Goal: Book appointment/travel/reservation

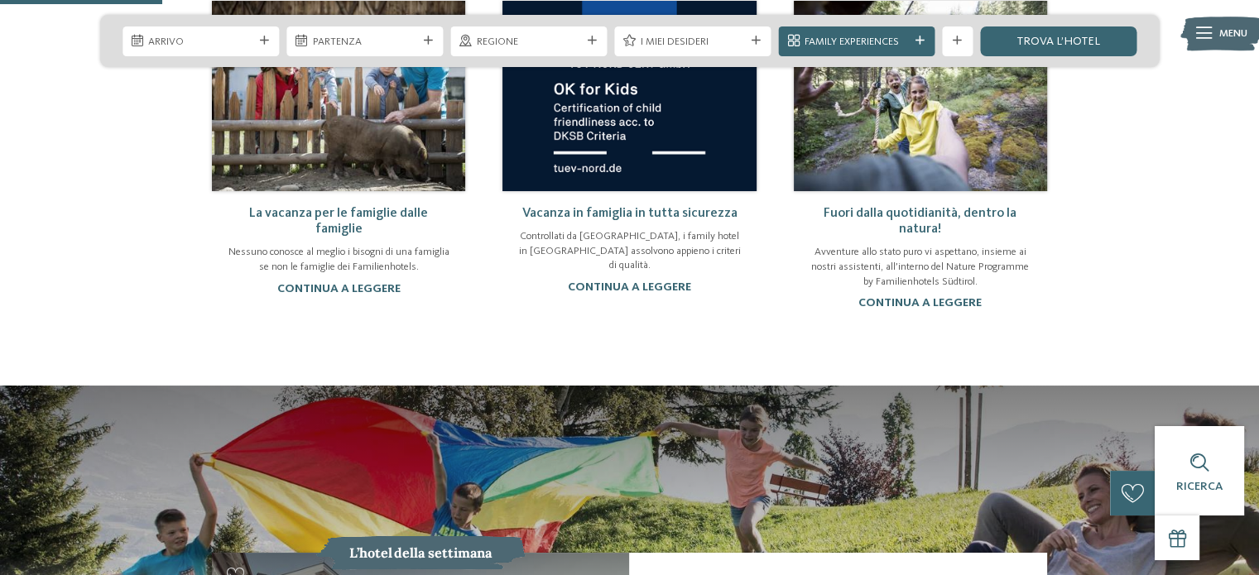
scroll to position [772, 0]
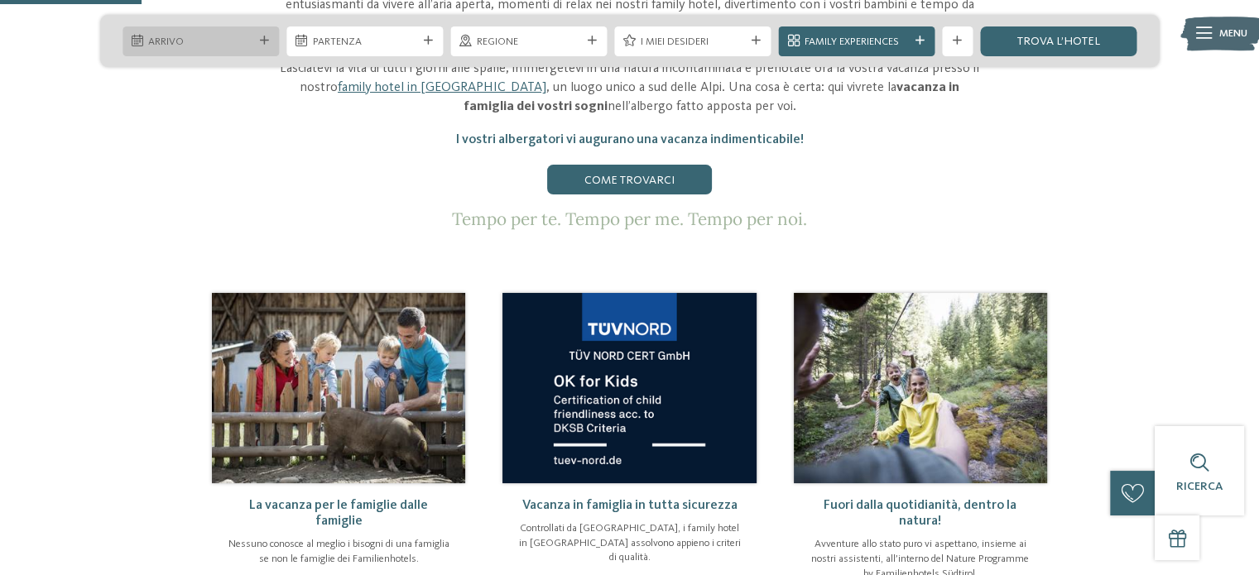
click at [265, 34] on div "Arrivo" at bounding box center [201, 41] width 156 height 30
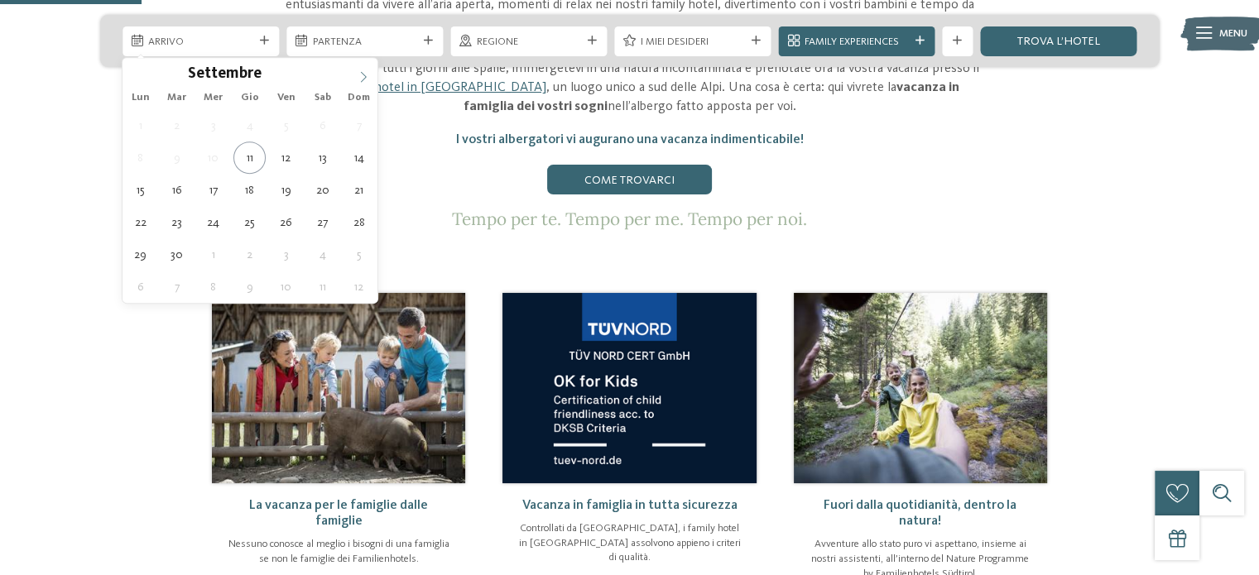
click at [358, 76] on icon at bounding box center [364, 77] width 12 height 12
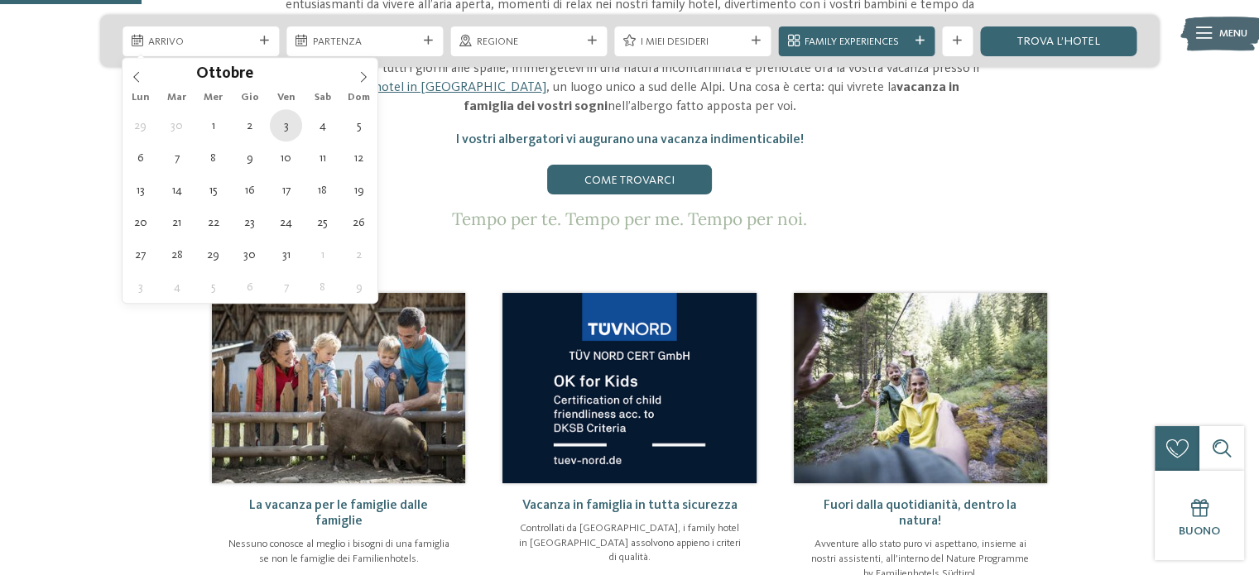
type div "[DATE]"
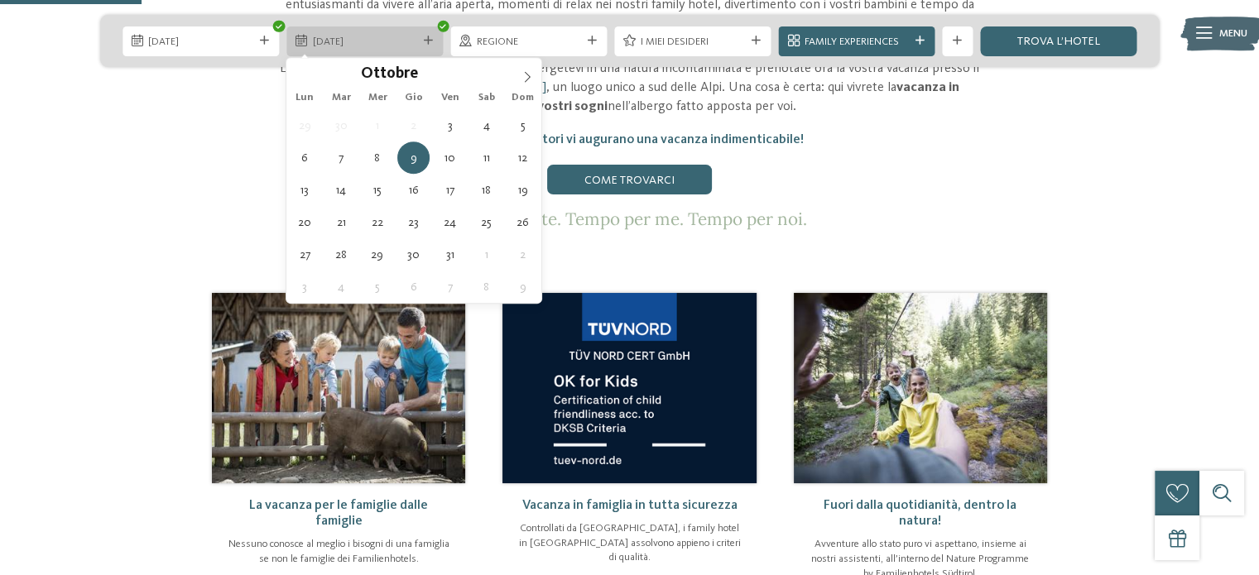
click at [394, 44] on span "09.10.2025" at bounding box center [365, 42] width 104 height 15
type div "[DATE]"
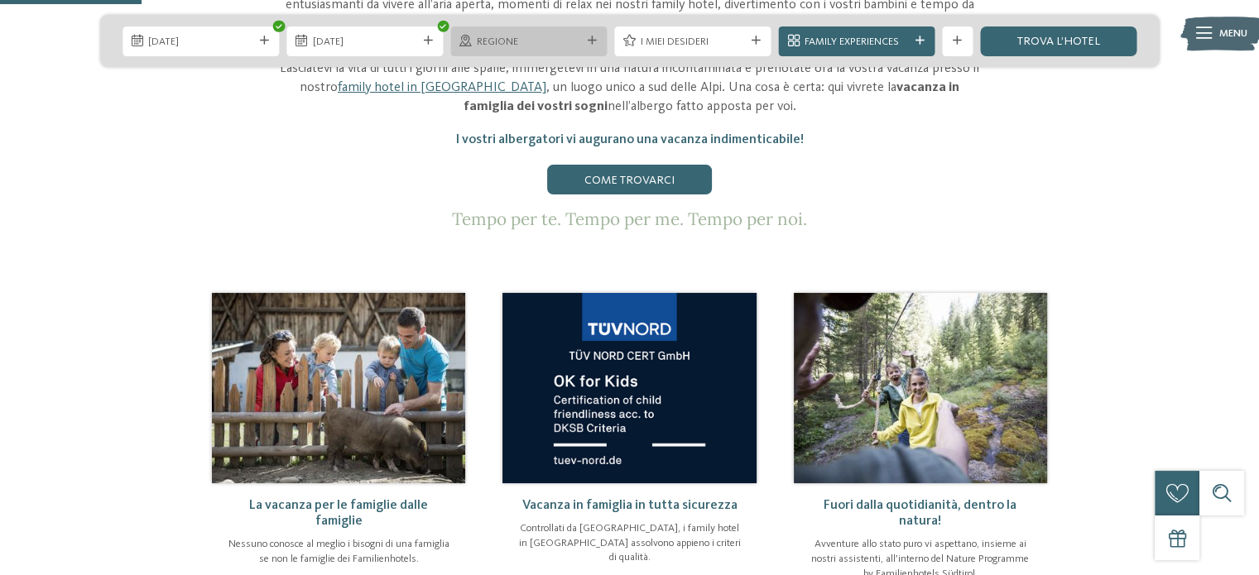
click at [541, 46] on span "Regione" at bounding box center [529, 42] width 104 height 15
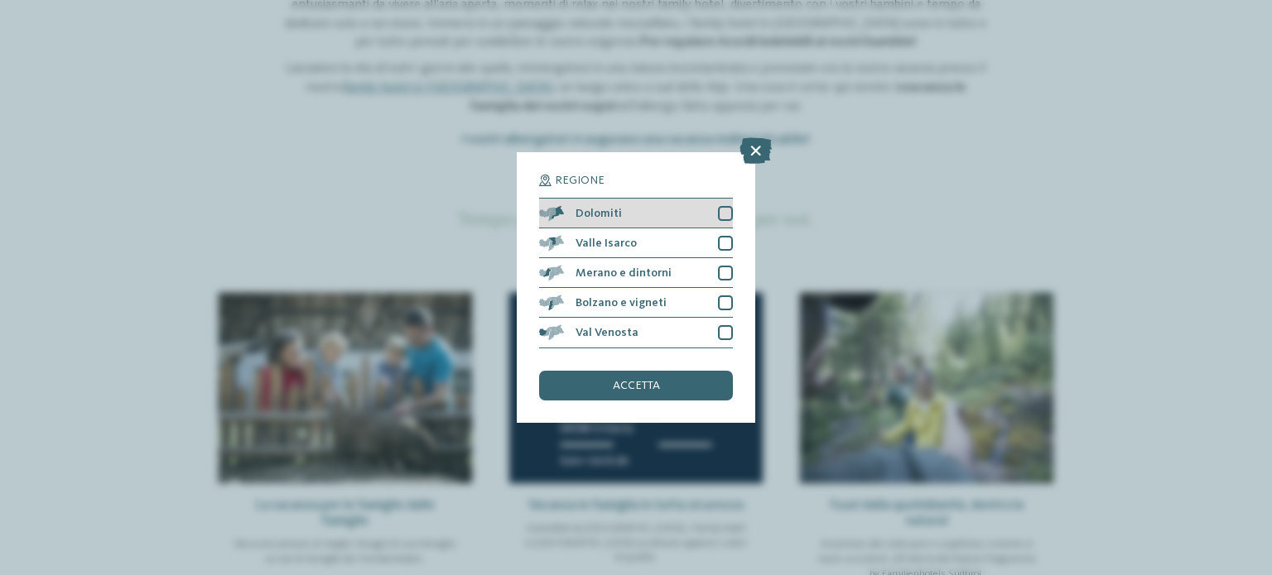
click at [724, 209] on div at bounding box center [725, 213] width 15 height 15
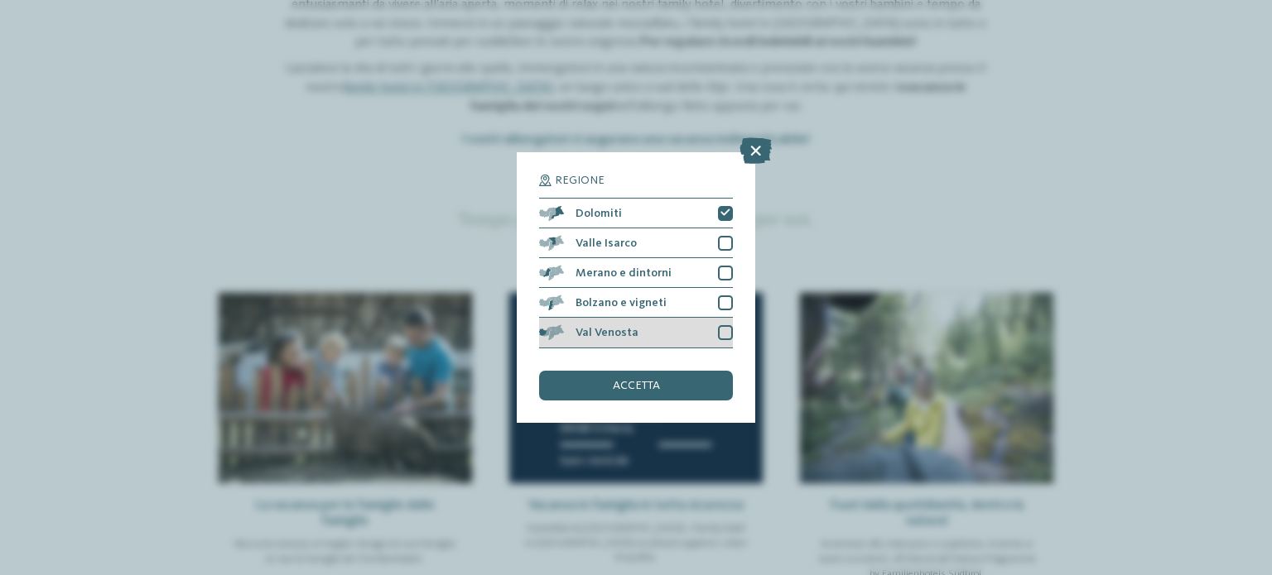
click at [723, 337] on div at bounding box center [725, 332] width 15 height 15
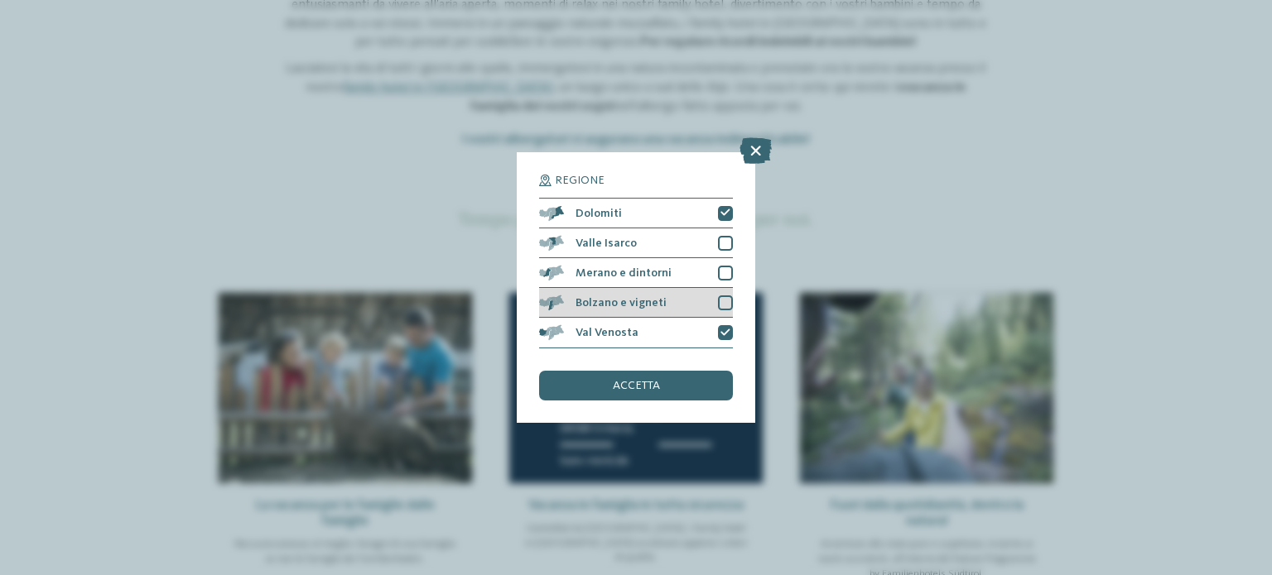
click at [723, 299] on div at bounding box center [725, 303] width 15 height 15
click at [719, 276] on div at bounding box center [725, 273] width 15 height 15
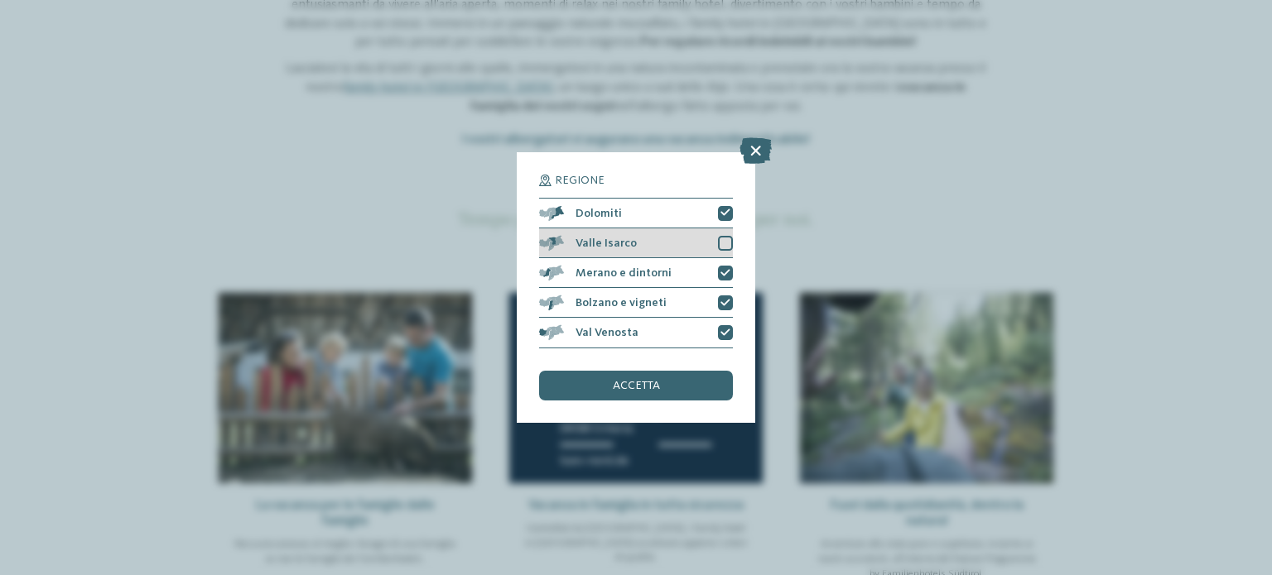
click at [724, 247] on div at bounding box center [725, 243] width 15 height 15
click at [658, 378] on div "accetta" at bounding box center [636, 386] width 194 height 30
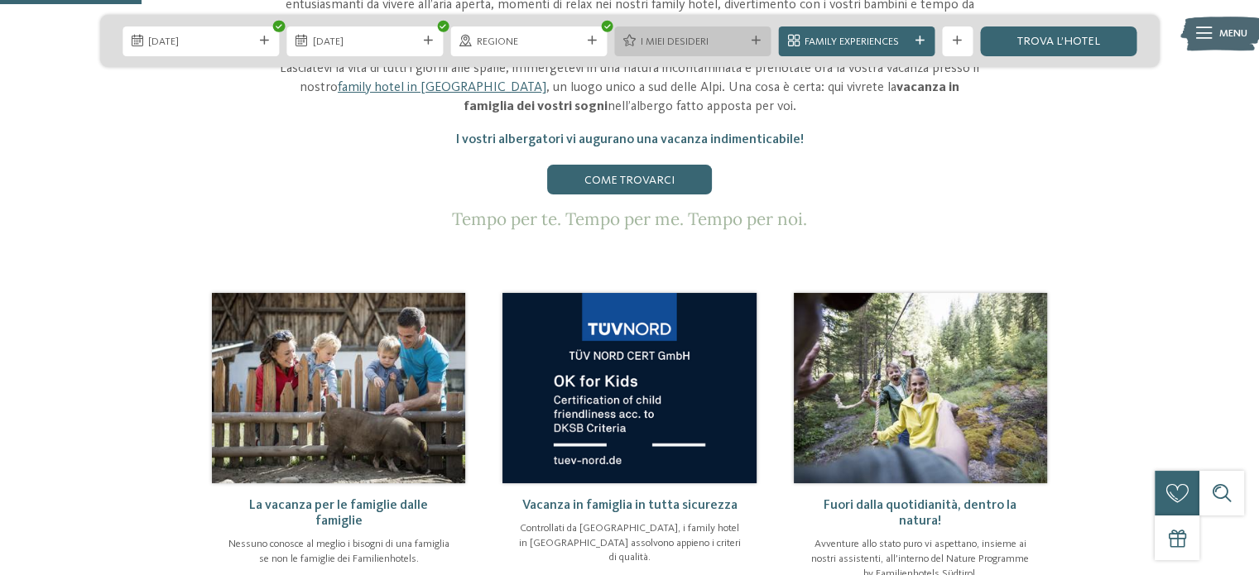
click at [632, 46] on icon at bounding box center [629, 41] width 12 height 12
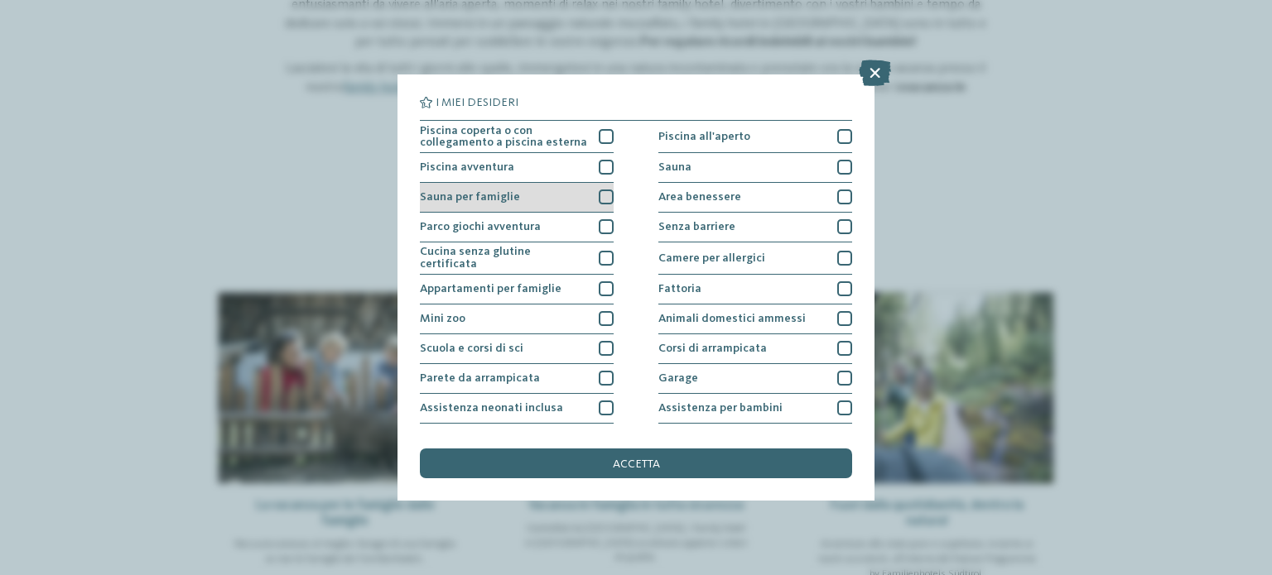
click at [603, 199] on div at bounding box center [606, 197] width 15 height 15
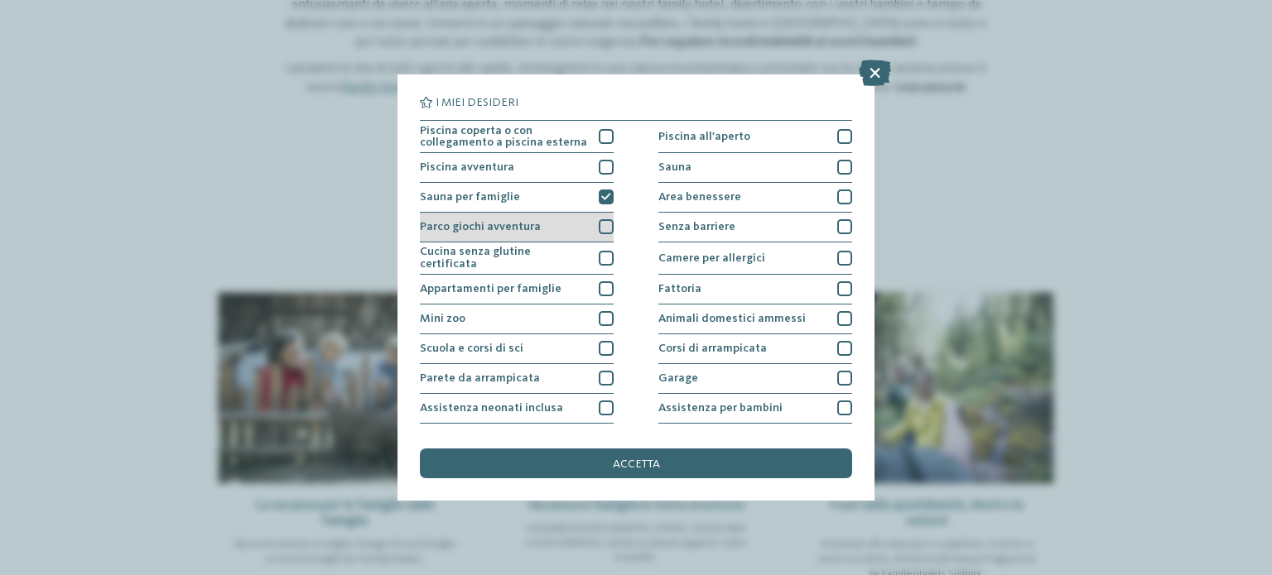
click at [603, 221] on div at bounding box center [606, 226] width 15 height 15
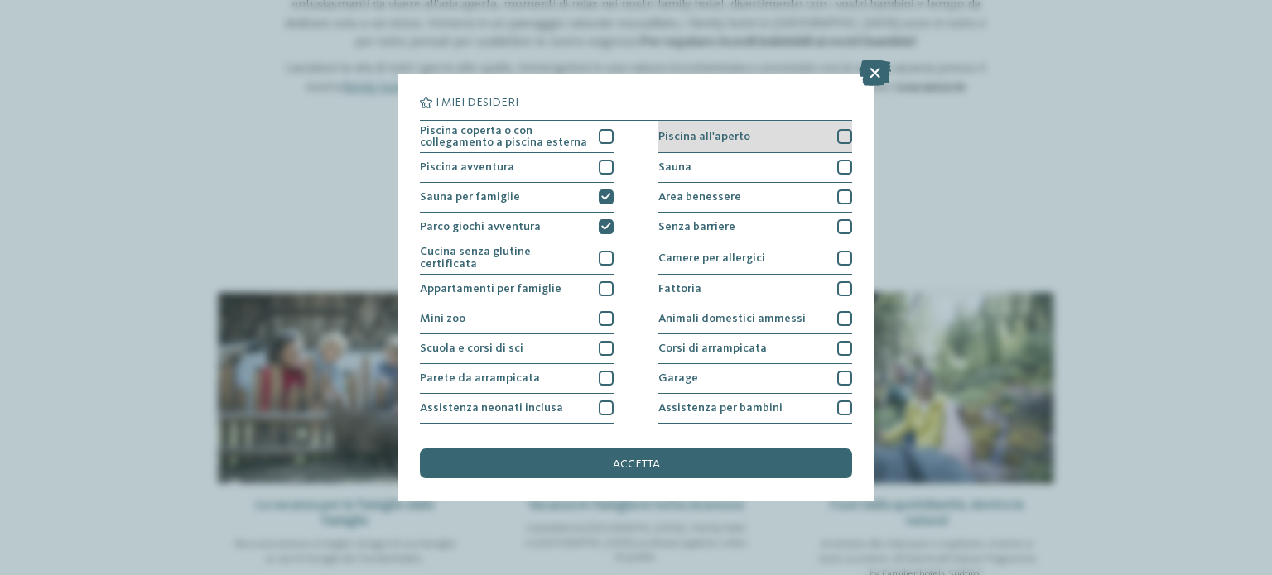
click at [837, 132] on div at bounding box center [844, 136] width 15 height 15
click at [837, 161] on div at bounding box center [844, 167] width 15 height 15
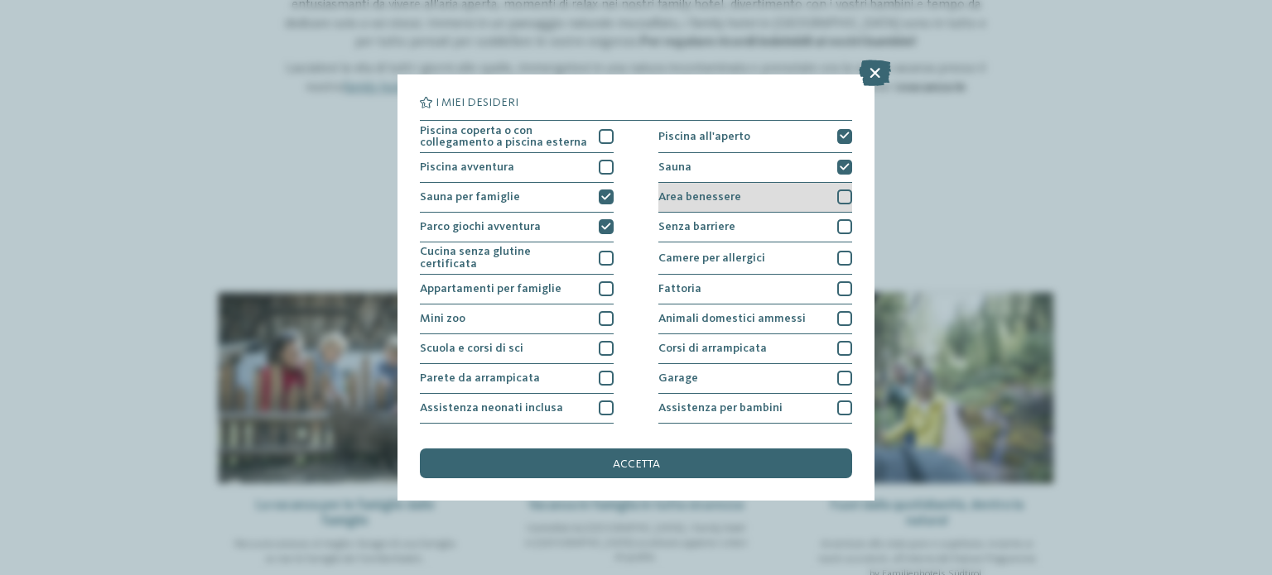
click at [838, 195] on div at bounding box center [844, 197] width 15 height 15
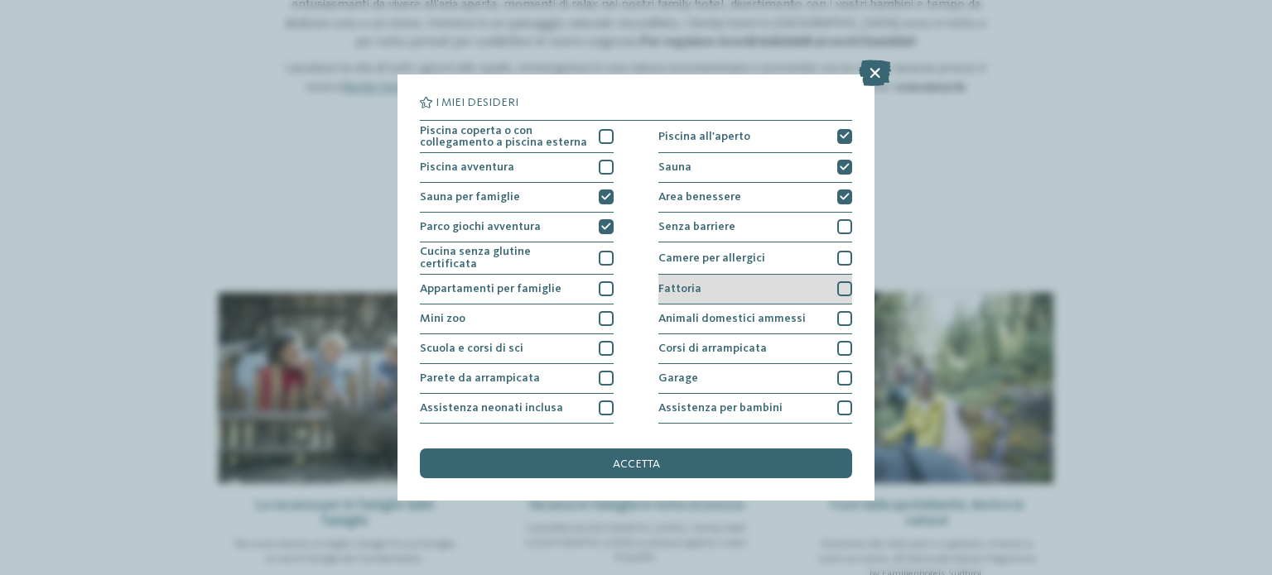
click at [837, 289] on div at bounding box center [844, 288] width 15 height 15
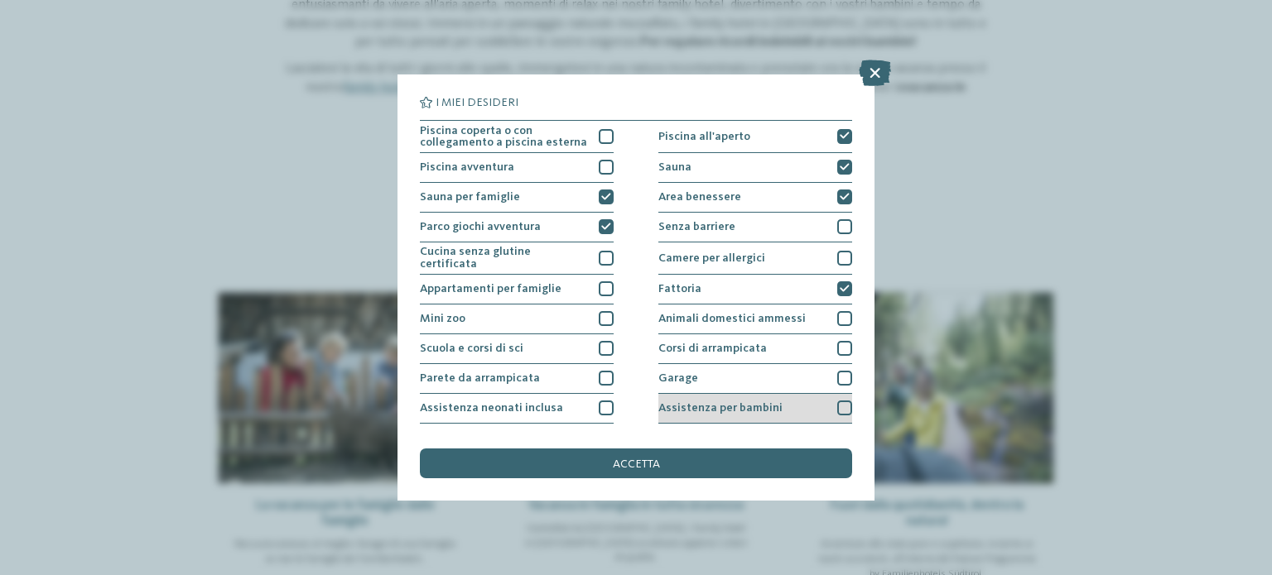
click at [838, 406] on div at bounding box center [844, 408] width 15 height 15
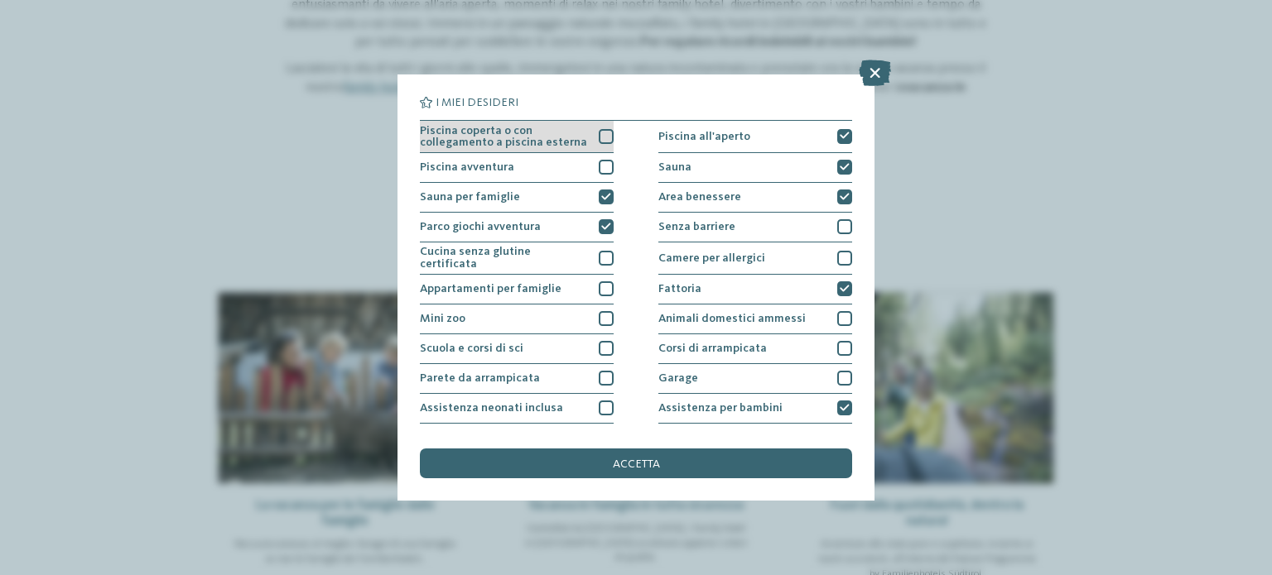
click at [601, 132] on div at bounding box center [606, 136] width 15 height 15
click at [583, 456] on div "accetta" at bounding box center [636, 464] width 432 height 30
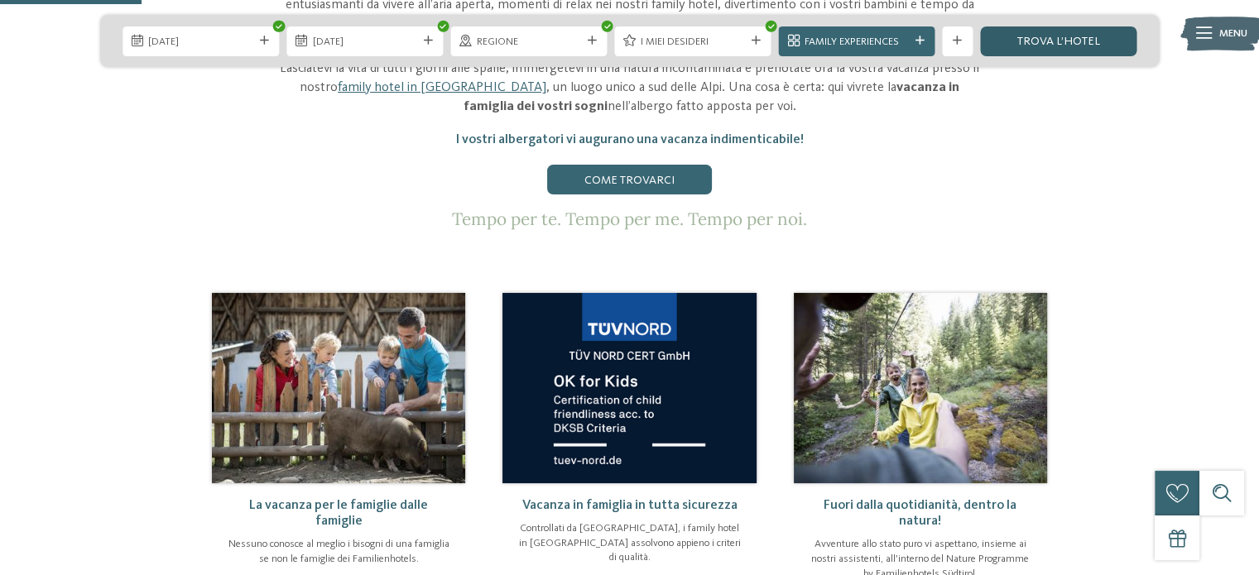
click at [1012, 36] on link "trova l’hotel" at bounding box center [1058, 41] width 156 height 30
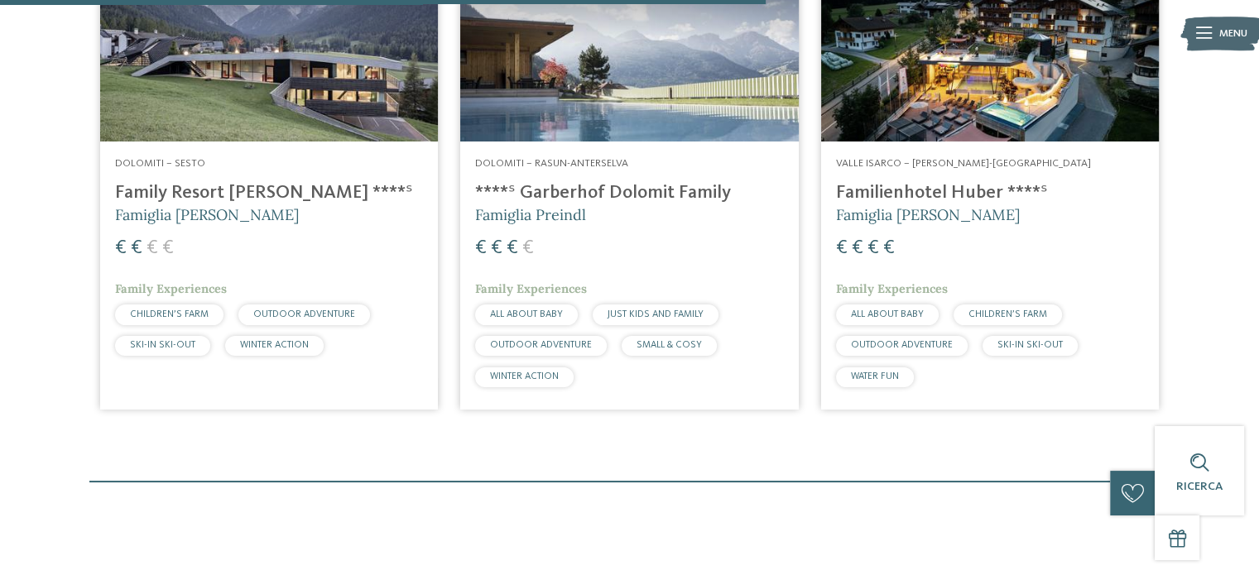
scroll to position [665, 0]
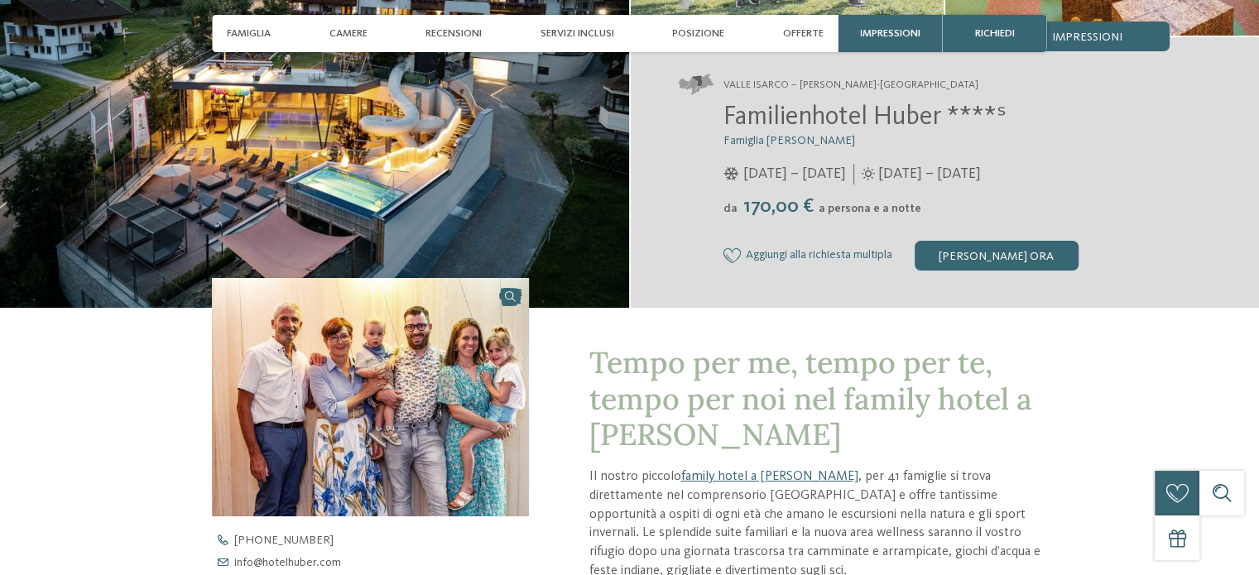
scroll to position [662, 0]
